Goal: Find specific page/section: Locate item on page

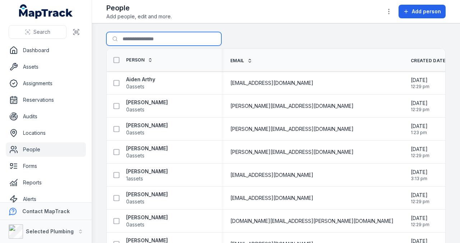
click at [142, 39] on input "Search for people" at bounding box center [163, 39] width 115 height 14
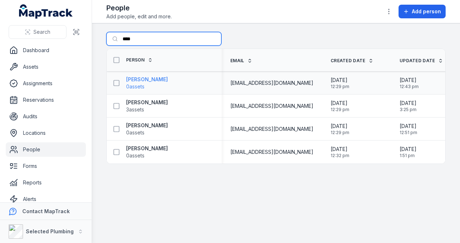
type input "****"
click at [134, 80] on strong "[PERSON_NAME]" at bounding box center [147, 79] width 42 height 7
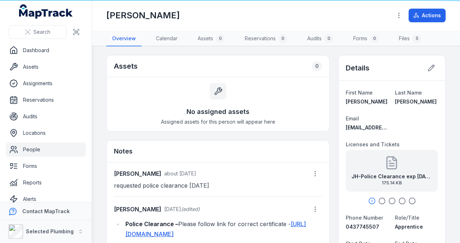
scroll to position [46, 0]
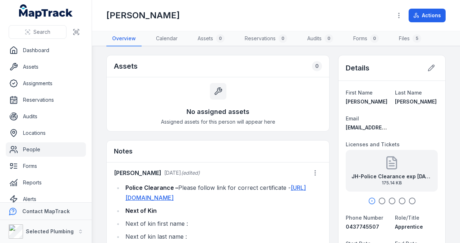
click at [384, 171] on div "JH-Police Clearance exp [DATE] 175.14 KB" at bounding box center [392, 171] width 92 height 42
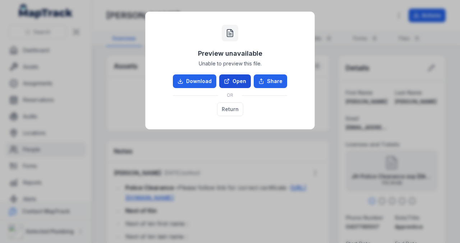
click at [237, 80] on link "Open" at bounding box center [235, 81] width 32 height 14
click at [235, 107] on button "Return" at bounding box center [230, 109] width 26 height 14
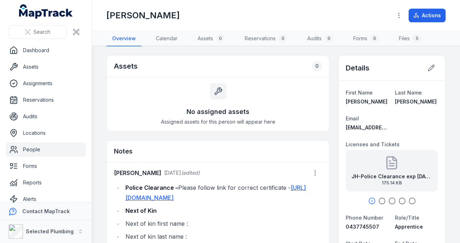
click at [379, 200] on icon "button" at bounding box center [381, 200] width 7 height 7
click at [388, 199] on icon "button" at bounding box center [391, 200] width 7 height 7
click at [381, 174] on strong "JH-Drivers License back exp [DATE]" at bounding box center [391, 176] width 80 height 7
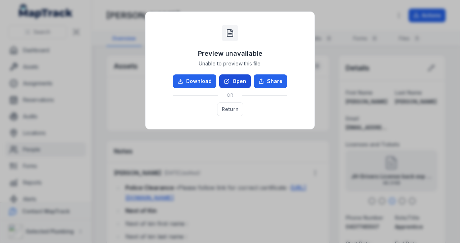
click at [238, 80] on link "Open" at bounding box center [235, 81] width 32 height 14
click at [233, 106] on button "Return" at bounding box center [230, 109] width 26 height 14
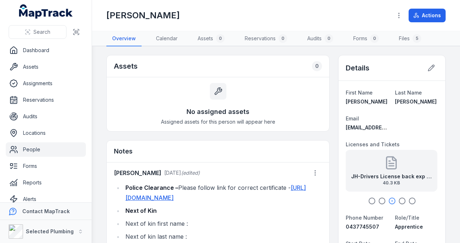
click at [399, 199] on icon "button" at bounding box center [402, 200] width 7 height 7
click at [409, 198] on icon "button" at bounding box center [412, 200] width 7 height 7
click at [395, 173] on strong "JH-Drivers License front exp [DATE]" at bounding box center [391, 176] width 80 height 7
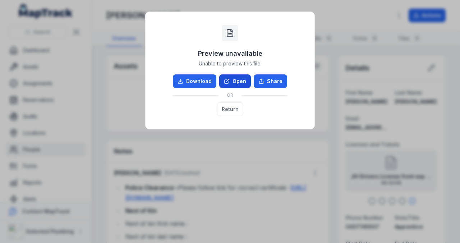
click at [238, 82] on link "Open" at bounding box center [235, 81] width 32 height 14
click at [232, 110] on button "Return" at bounding box center [230, 109] width 26 height 14
